Goal: Task Accomplishment & Management: Manage account settings

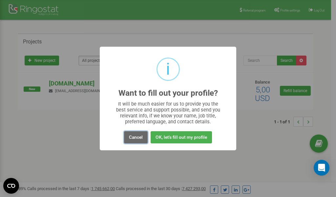
click at [133, 136] on button "Cancel" at bounding box center [136, 137] width 24 height 12
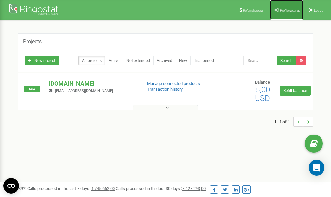
click at [285, 9] on span "Profile settings" at bounding box center [290, 11] width 20 height 4
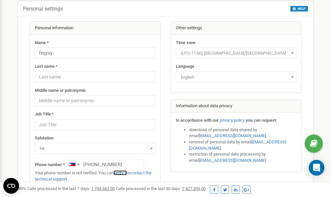
click at [124, 172] on link "verify it" at bounding box center [120, 172] width 13 height 5
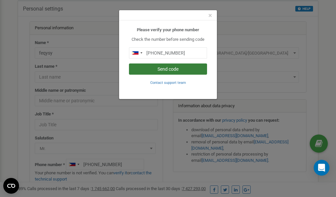
click at [171, 69] on button "Send code" at bounding box center [168, 68] width 78 height 11
